Goal: Information Seeking & Learning: Learn about a topic

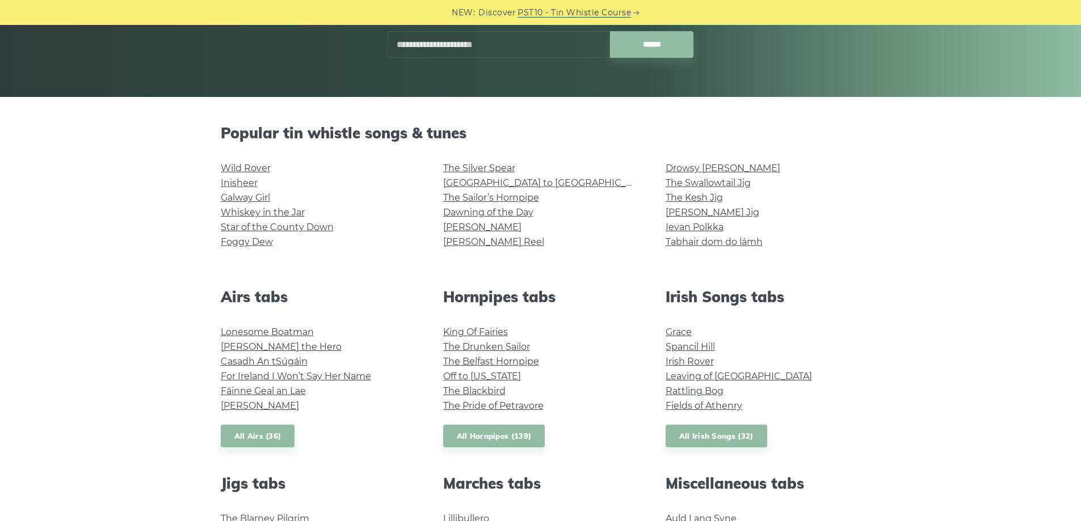
scroll to position [227, 0]
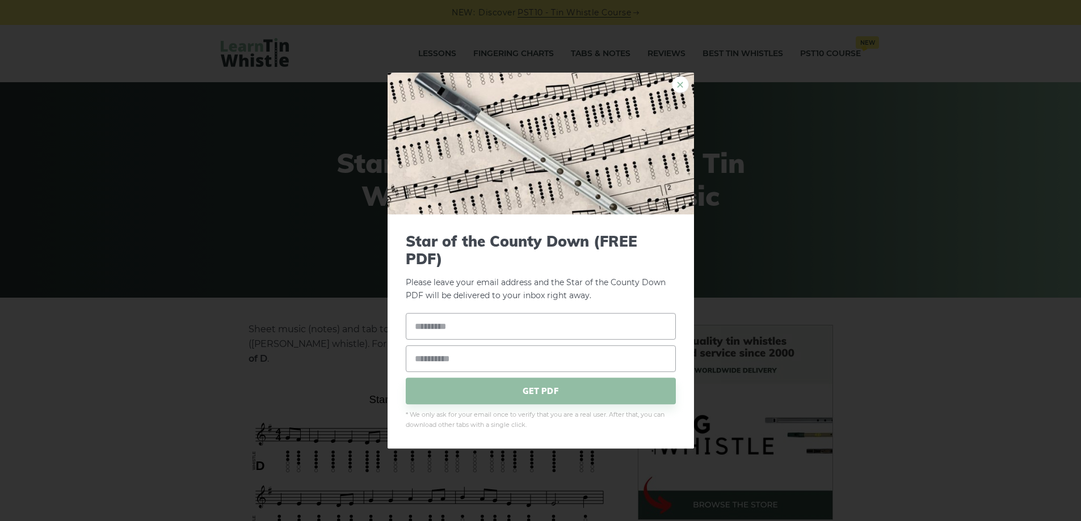
click at [678, 85] on link "×" at bounding box center [680, 84] width 17 height 17
